Goal: Navigation & Orientation: Find specific page/section

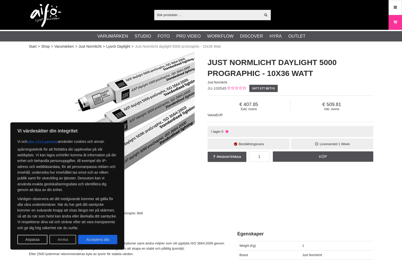
click at [66, 240] on button "Avvisa" at bounding box center [62, 238] width 27 height 9
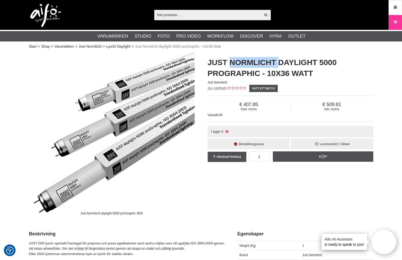
drag, startPoint x: 229, startPoint y: 61, endPoint x: 275, endPoint y: 60, distance: 45.8
click at [275, 60] on h1 "Just Normlicht daylight 5000 proGraphic - 10x36 Watt" at bounding box center [291, 68] width 166 height 22
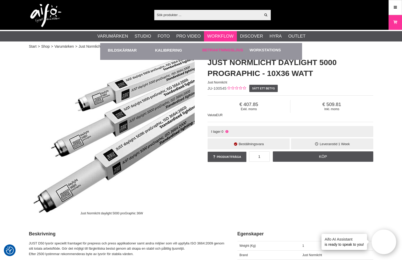
click at [222, 50] on link "Betraktningsljus" at bounding box center [222, 50] width 41 height 6
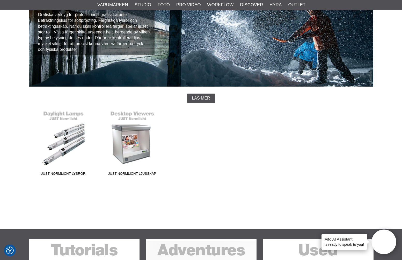
scroll to position [62, 0]
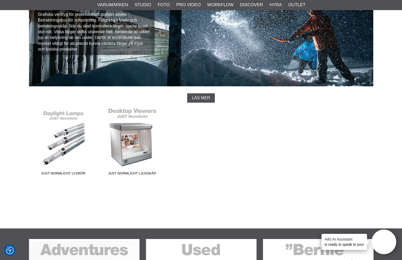
click at [136, 172] on span "JUST Normlicht Ljusskåp" at bounding box center [132, 174] width 69 height 7
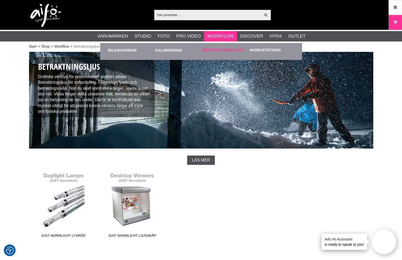
click at [218, 51] on link "Betraktningsljus" at bounding box center [222, 50] width 41 height 6
click at [259, 50] on link "Workstations" at bounding box center [264, 50] width 31 height 6
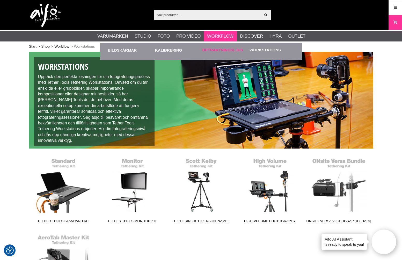
click at [220, 50] on link "Betraktningsljus" at bounding box center [222, 50] width 41 height 6
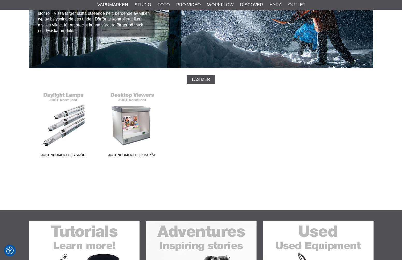
scroll to position [91, 0]
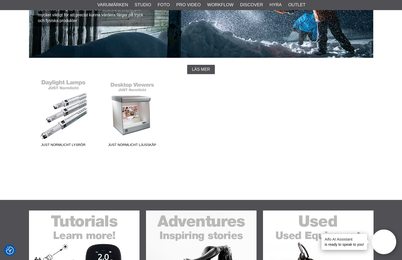
click at [77, 111] on link "JUST Normlicht Lysrör" at bounding box center [63, 114] width 69 height 70
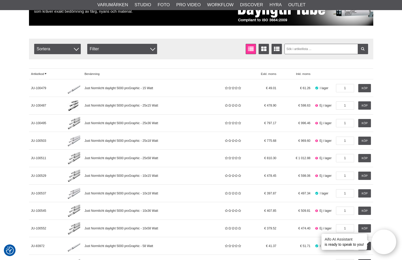
scroll to position [74, 0]
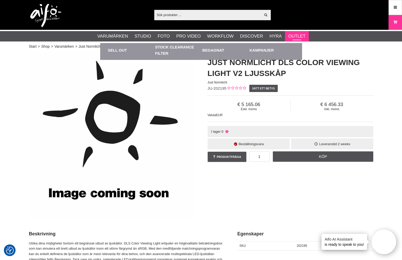
click at [301, 33] on link "Outlet" at bounding box center [296, 36] width 17 height 7
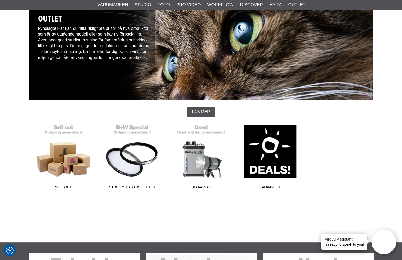
scroll to position [48, 0]
